Goal: Information Seeking & Learning: Learn about a topic

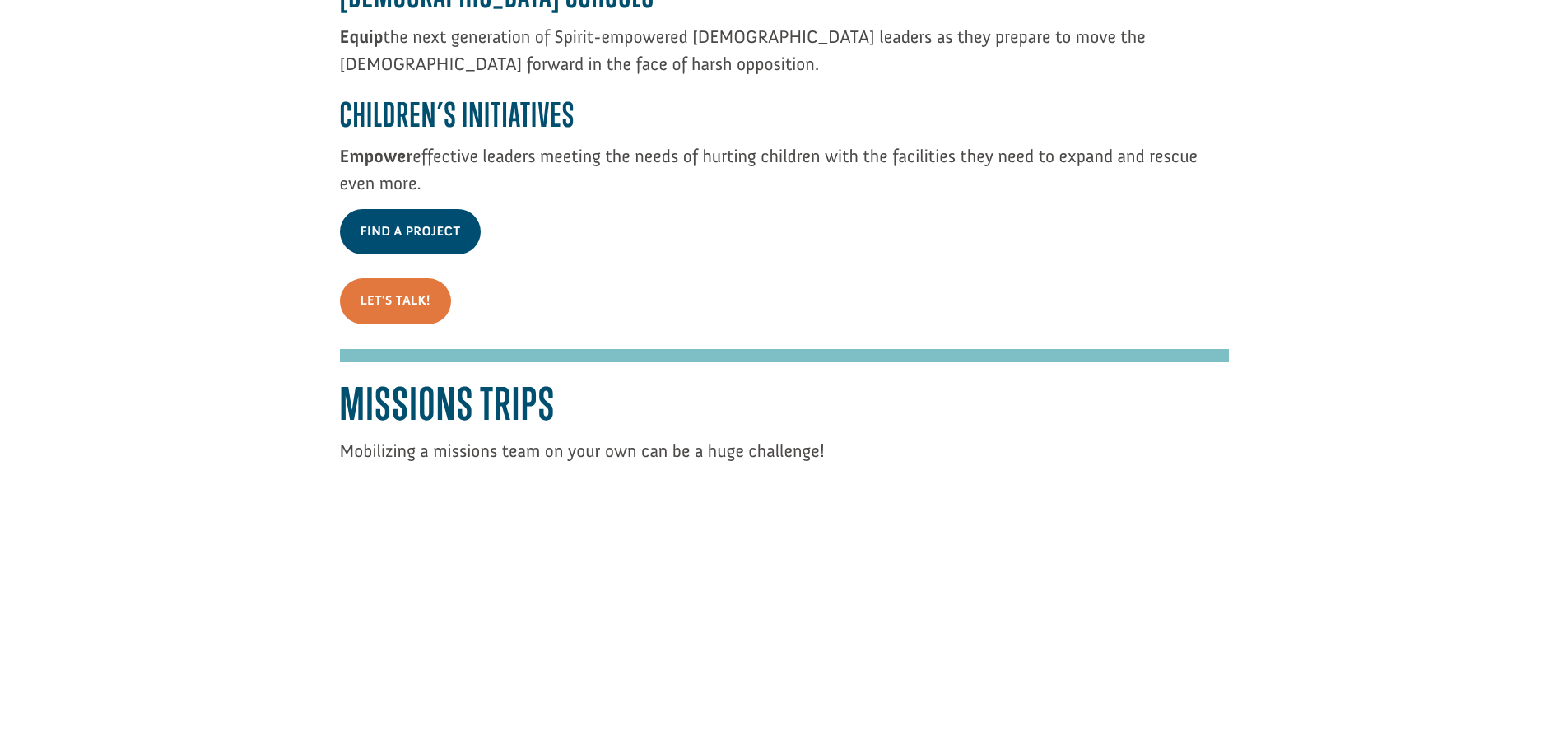
scroll to position [3292, 0]
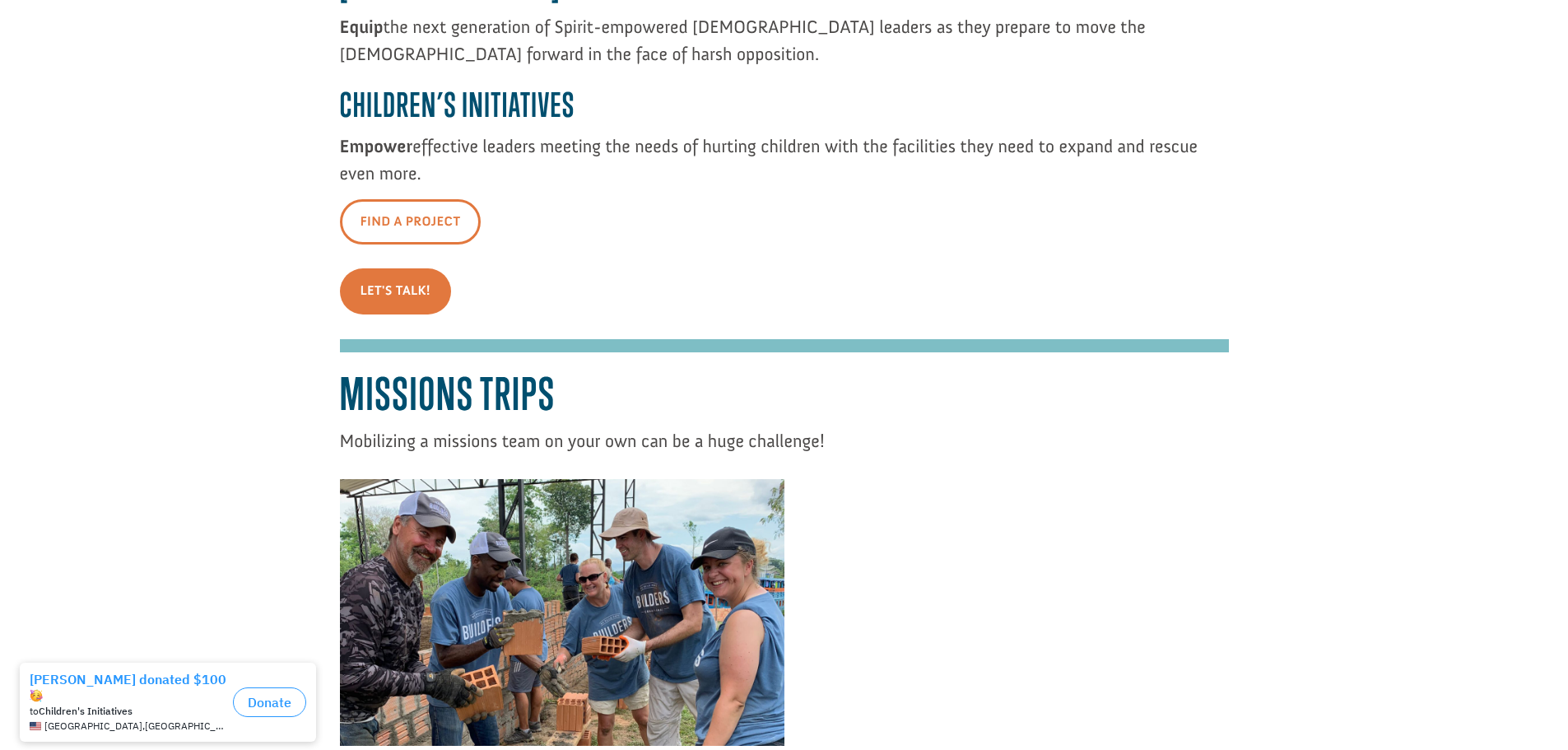
click at [418, 199] on link "Find A Project" at bounding box center [411, 221] width 141 height 45
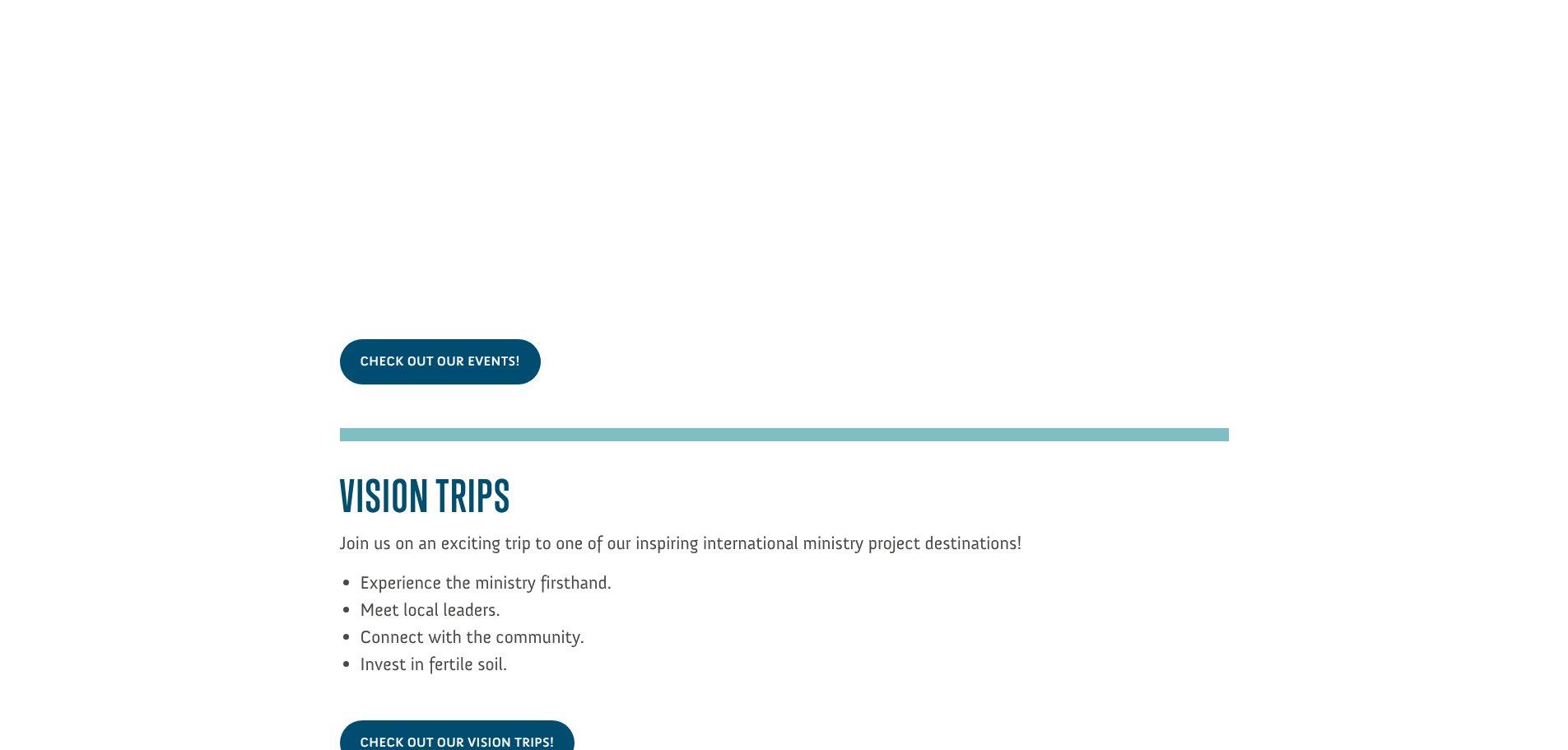
scroll to position [5432, 0]
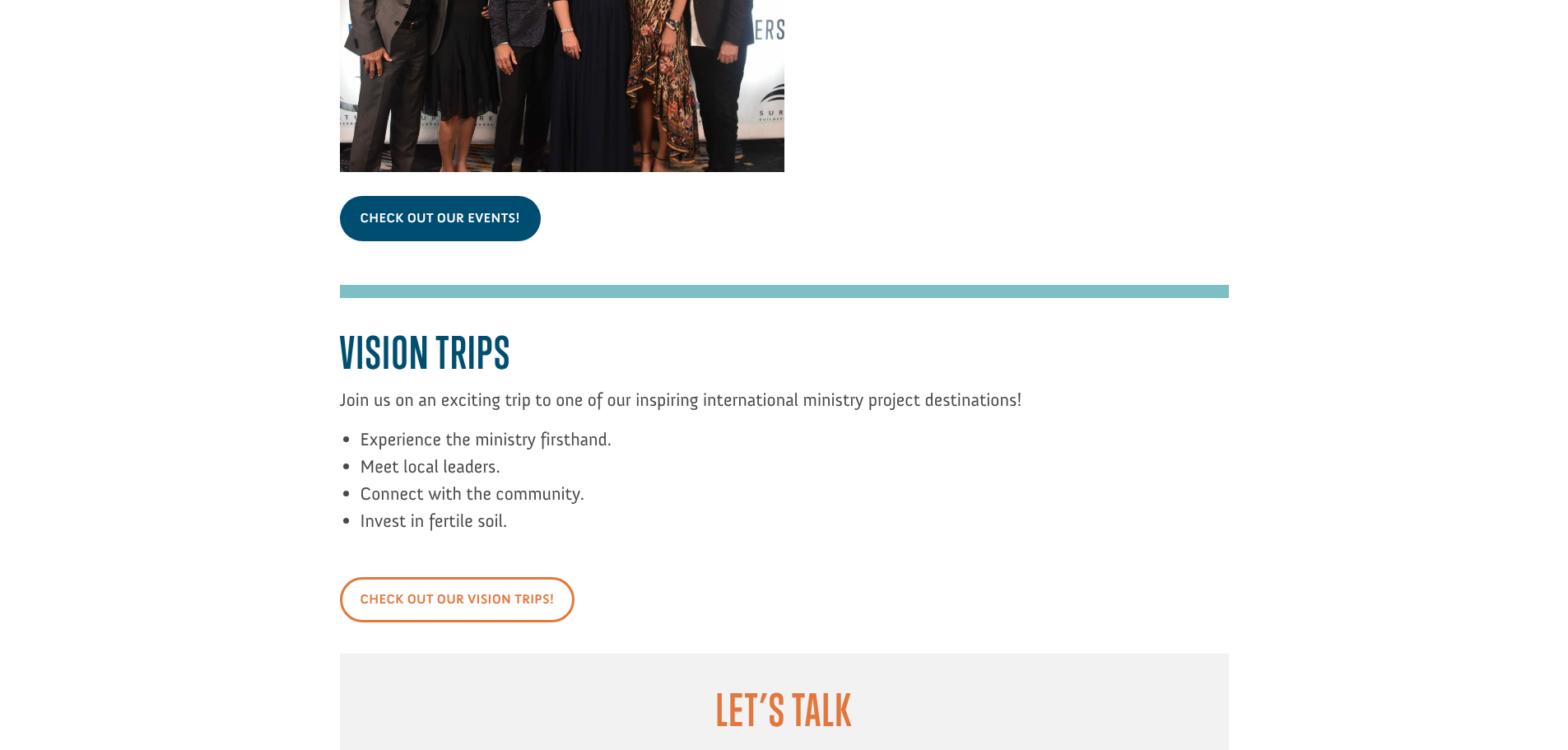
click at [444, 577] on link "Check out our vision trips!" at bounding box center [458, 599] width 235 height 45
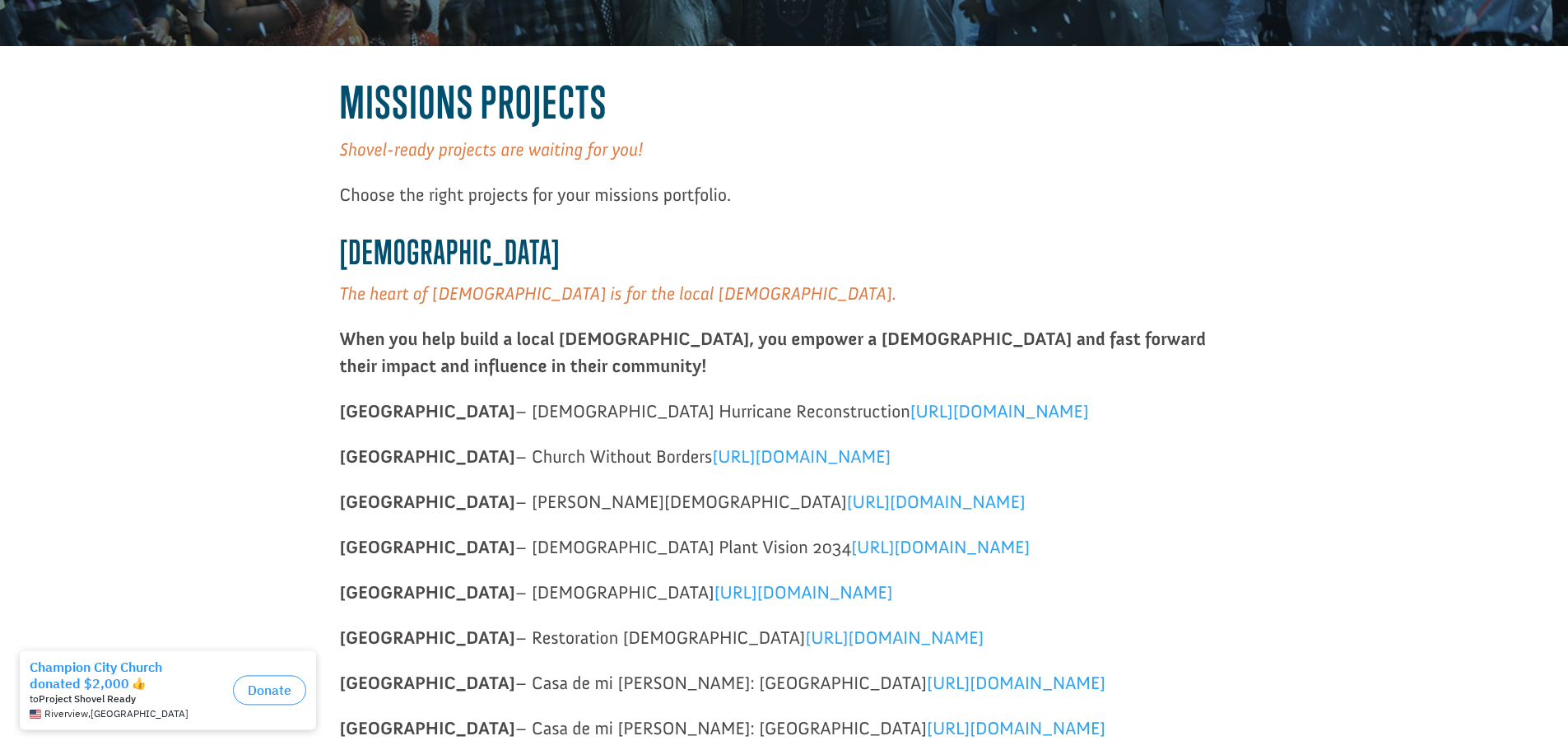
scroll to position [412, 0]
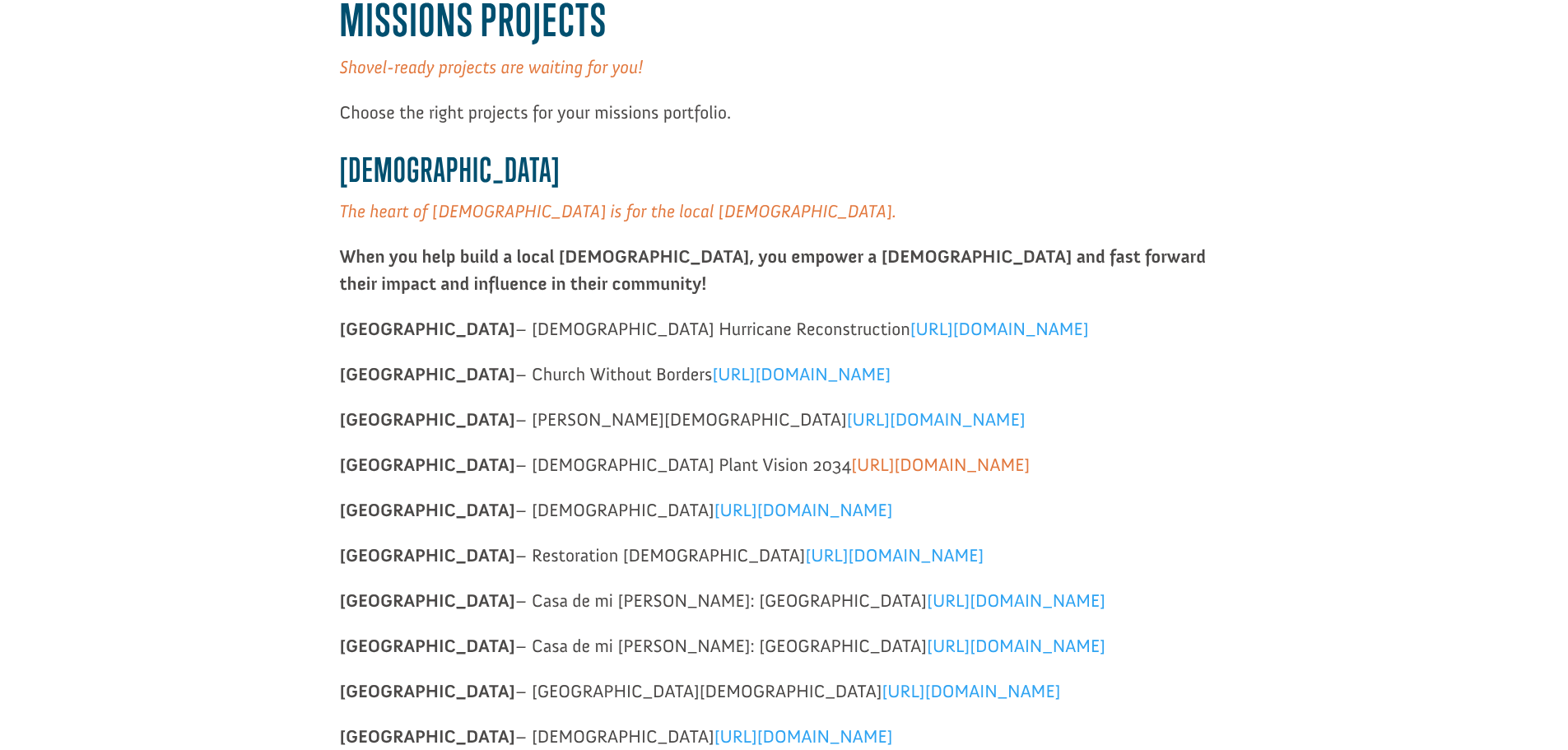
click at [851, 465] on span "https://projects.buildersintl.org/project/314" at bounding box center [940, 464] width 179 height 22
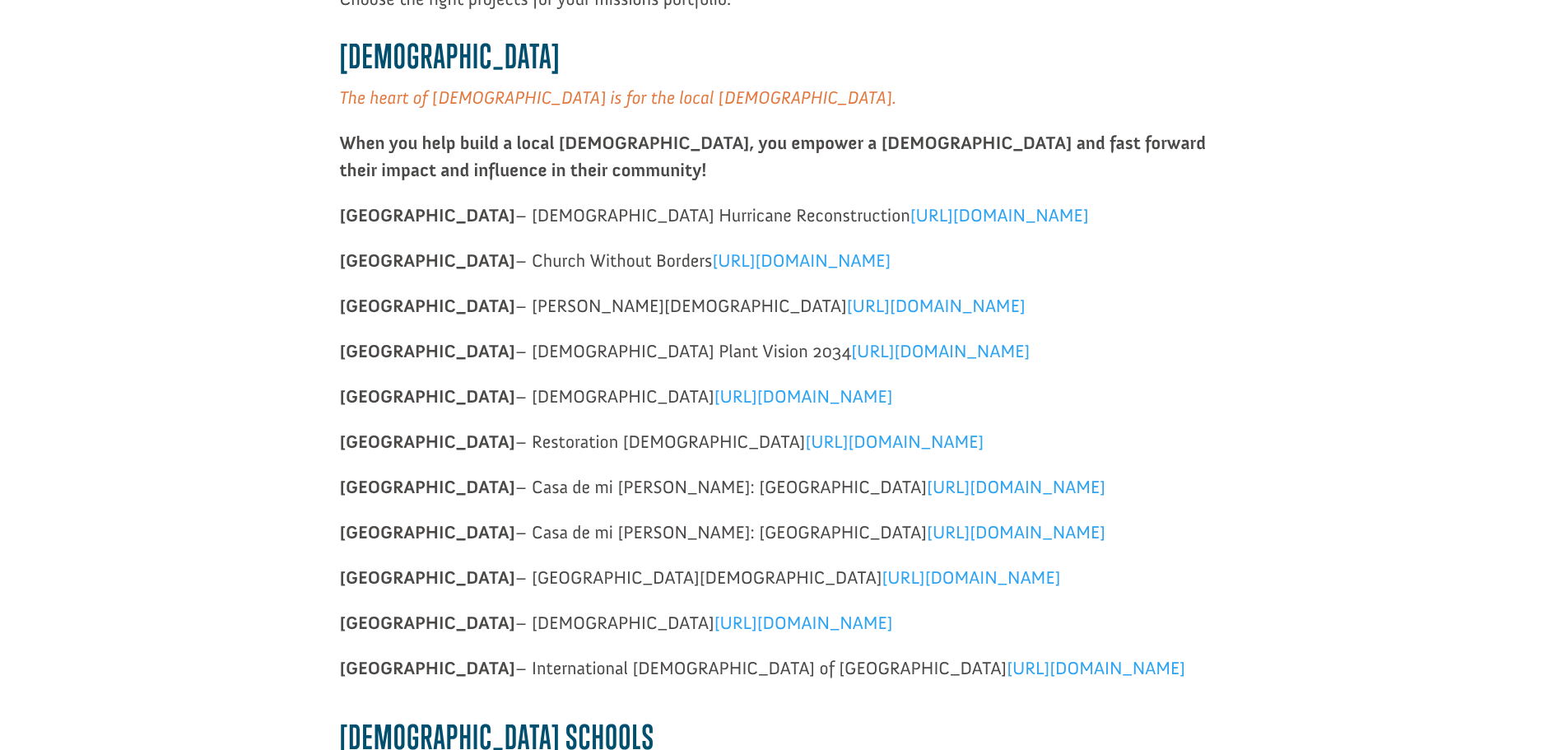
scroll to position [114, 0]
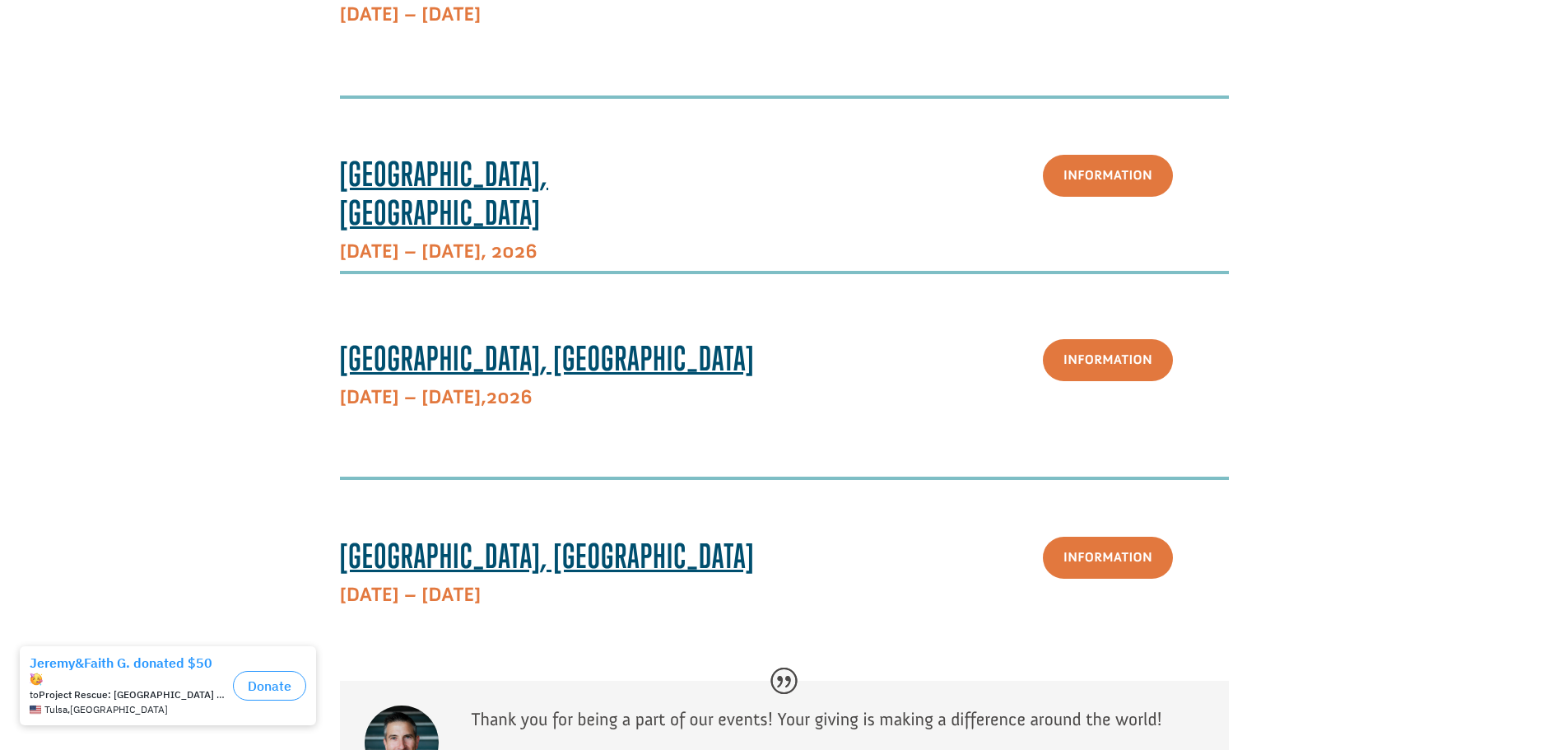
scroll to position [1152, 0]
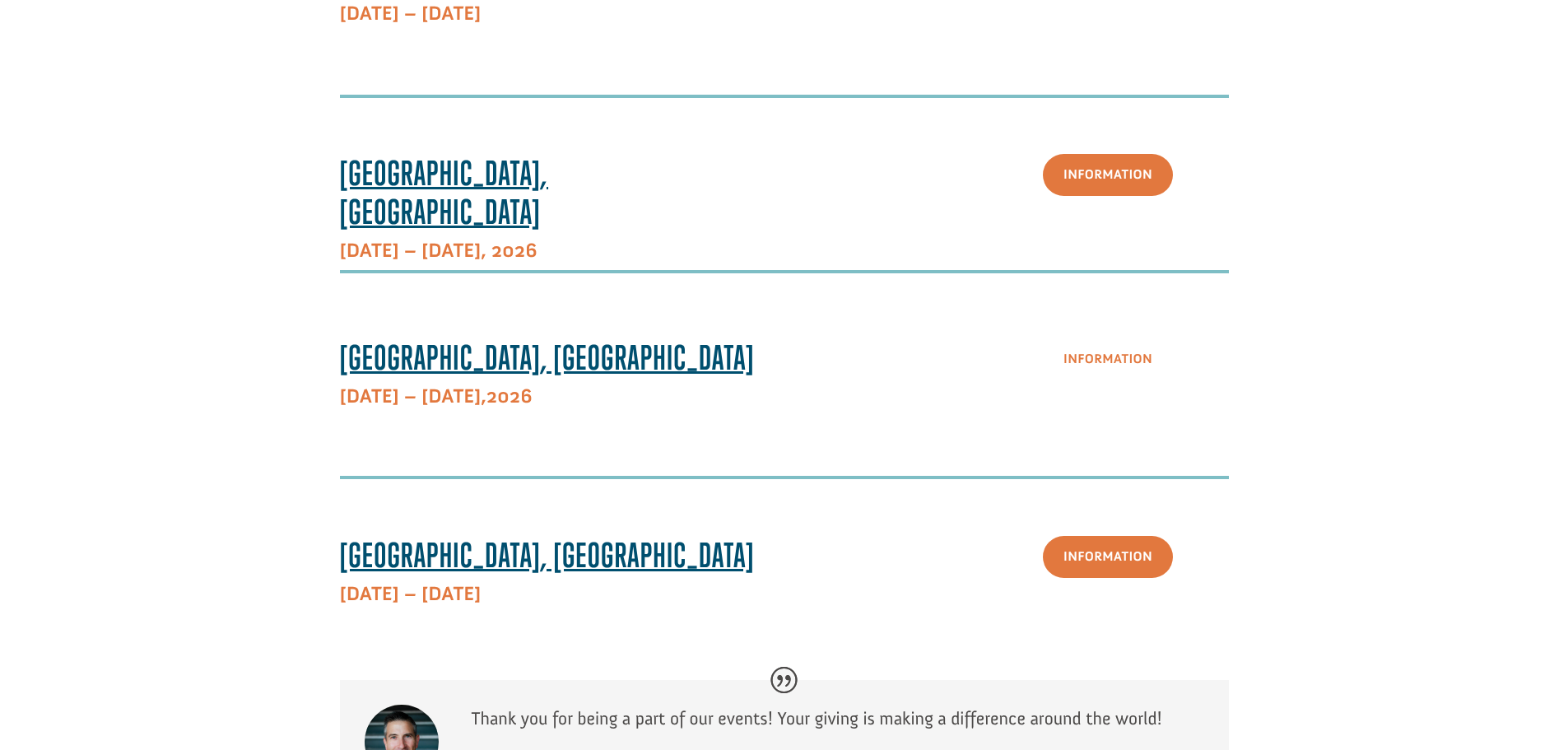
click at [1118, 360] on link "Information" at bounding box center [1107, 359] width 130 height 42
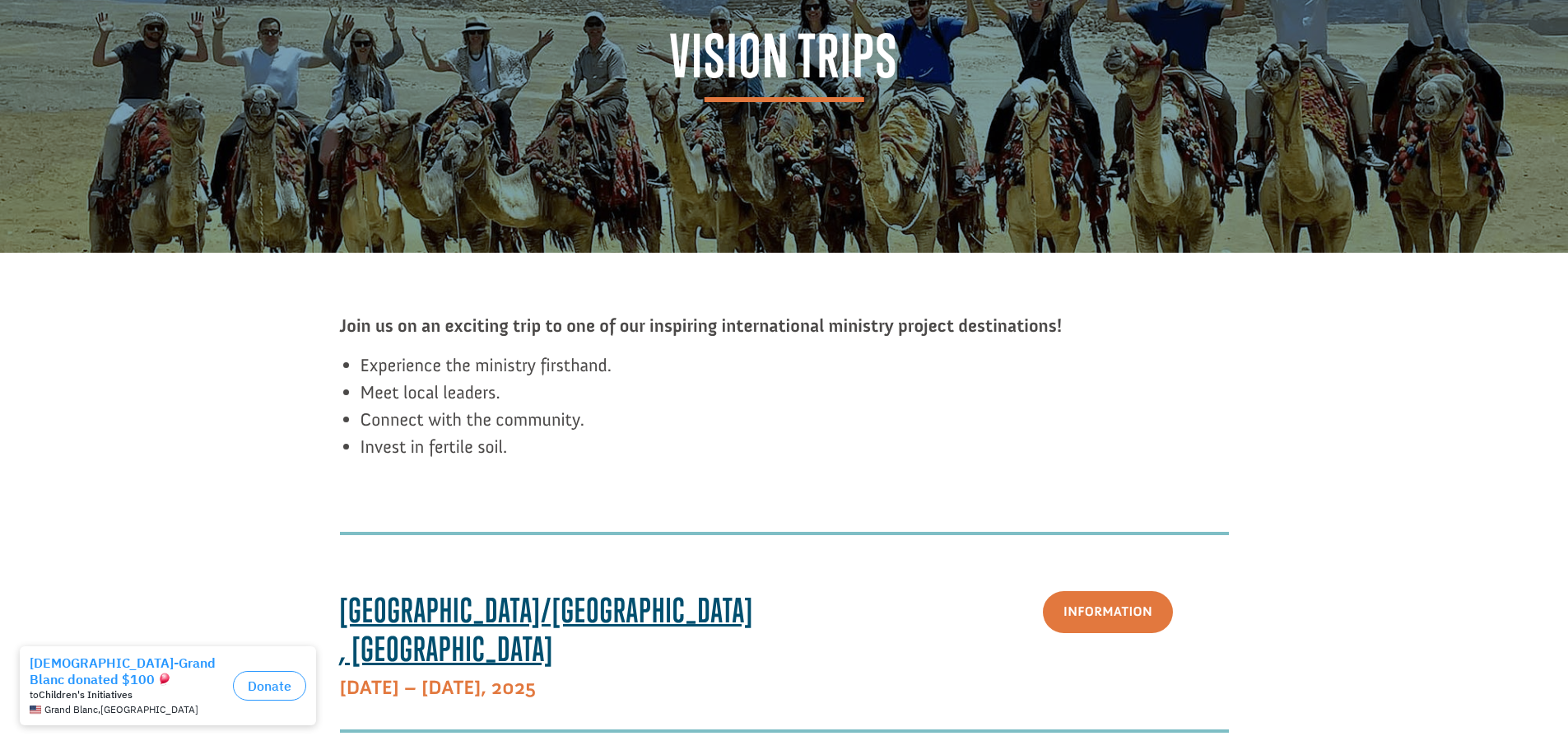
scroll to position [0, 0]
